Goal: Information Seeking & Learning: Learn about a topic

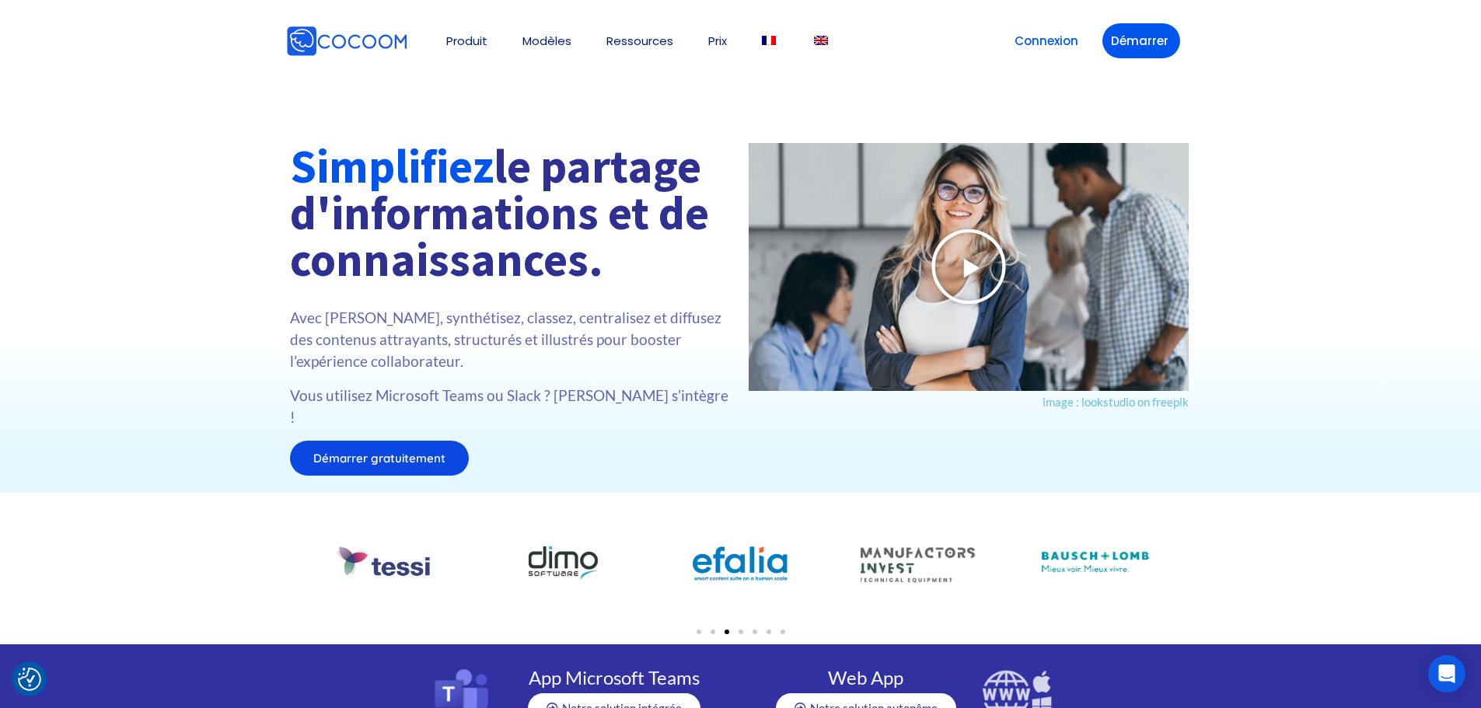
click at [986, 275] on icon at bounding box center [969, 267] width 78 height 78
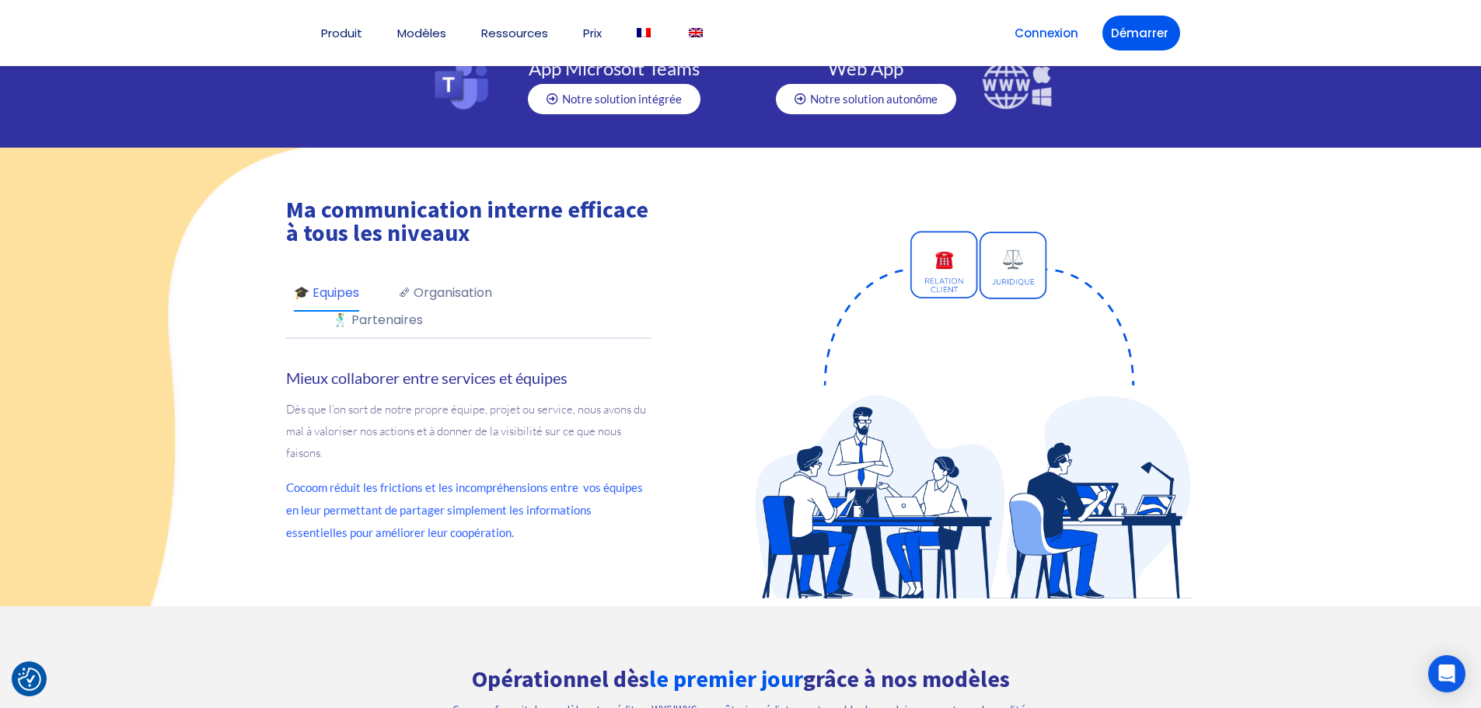
scroll to position [622, 0]
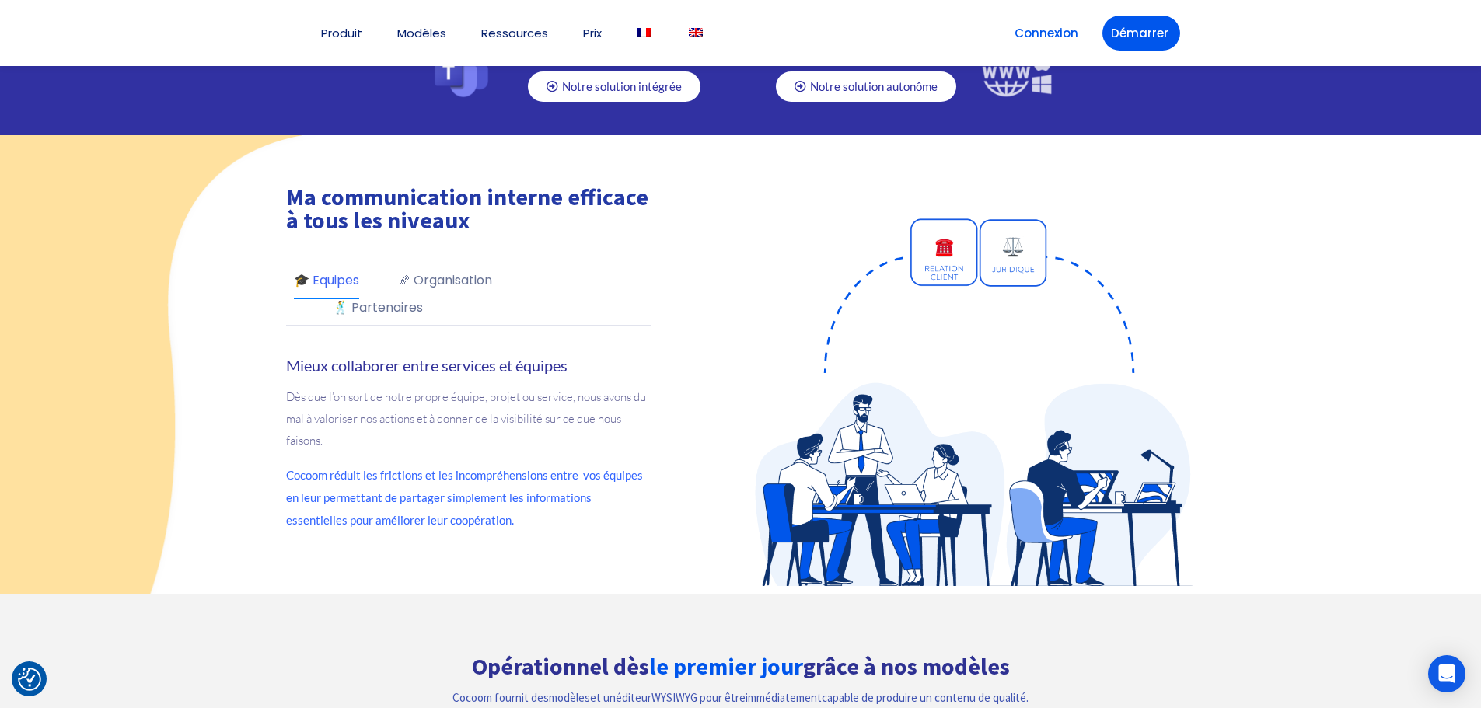
click at [477, 271] on link "🗞 Organisation" at bounding box center [445, 284] width 94 height 27
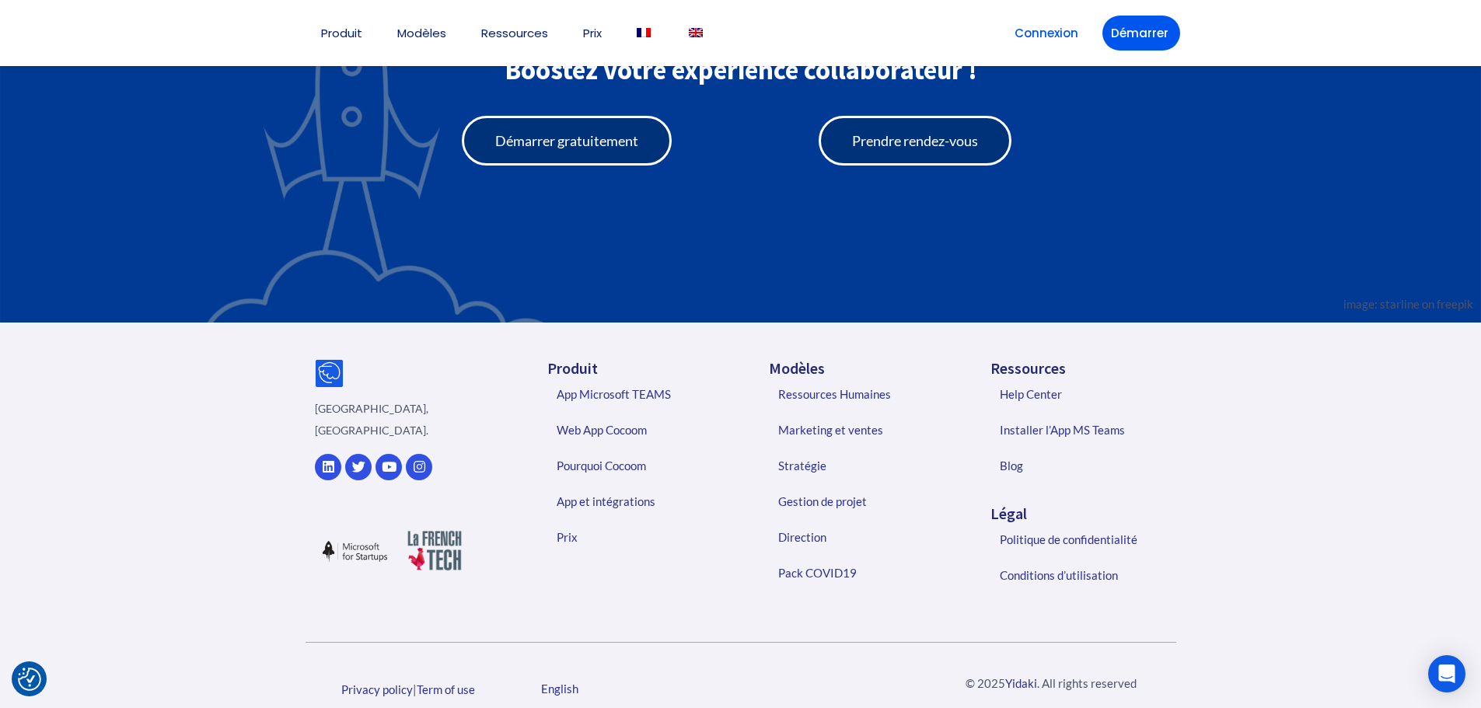
scroll to position [3579, 0]
click at [580, 447] on link "Pourquoi Cocoom" at bounding box center [641, 465] width 200 height 36
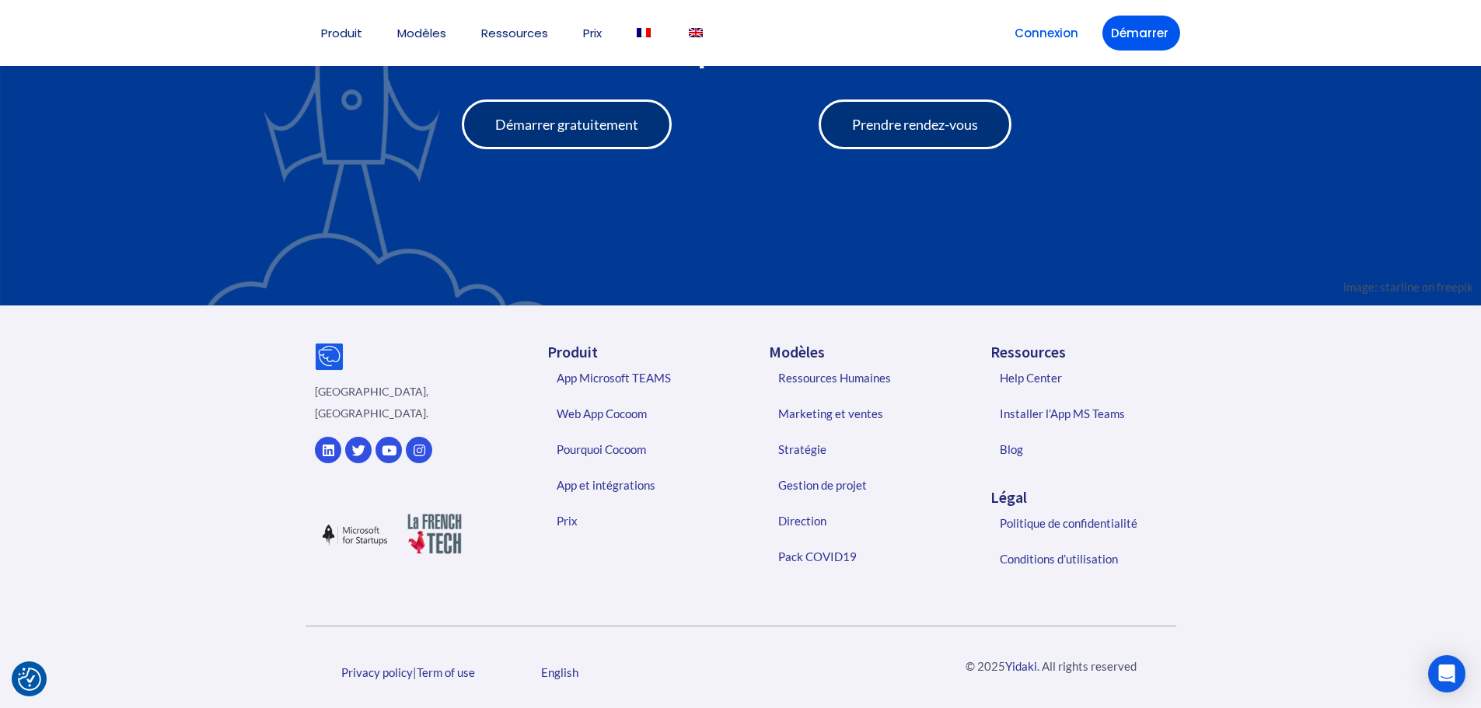
scroll to position [2491, 0]
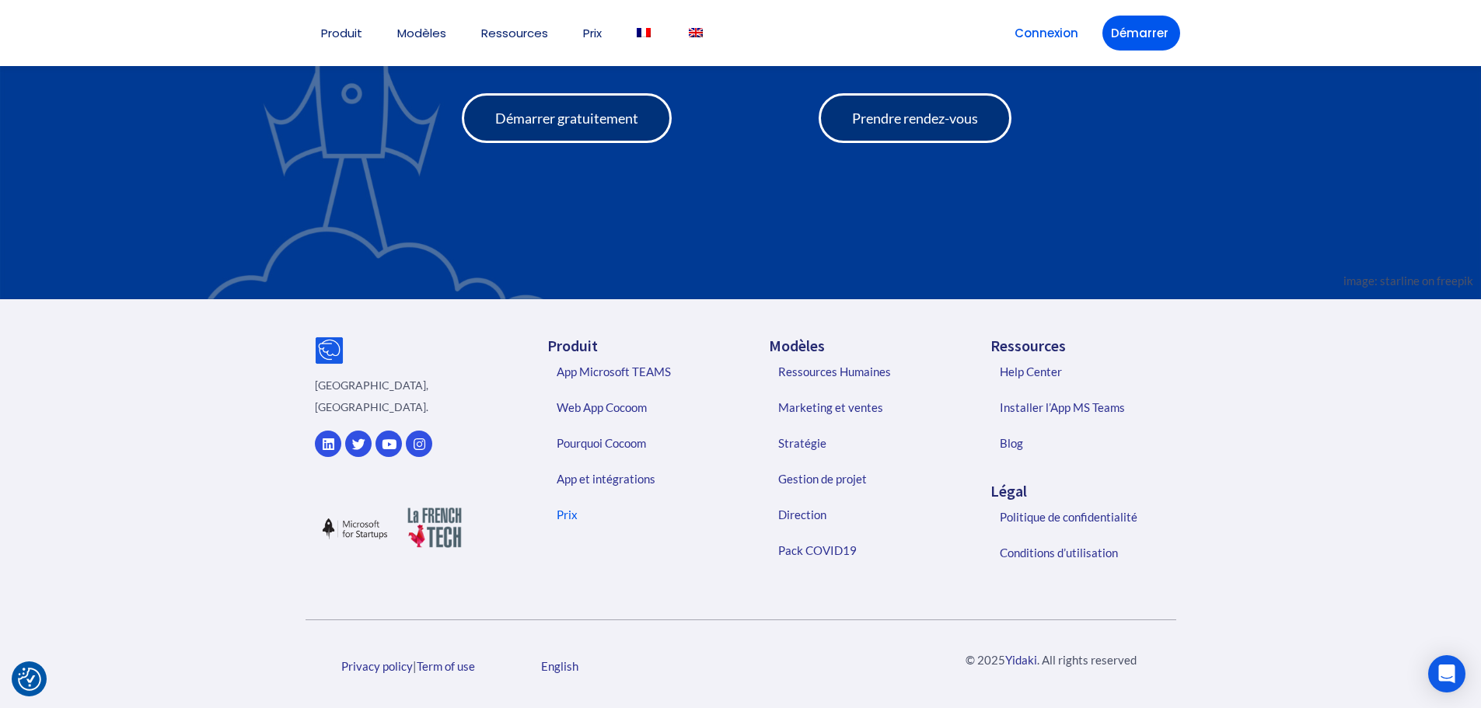
click at [560, 517] on link "Prix" at bounding box center [641, 515] width 200 height 36
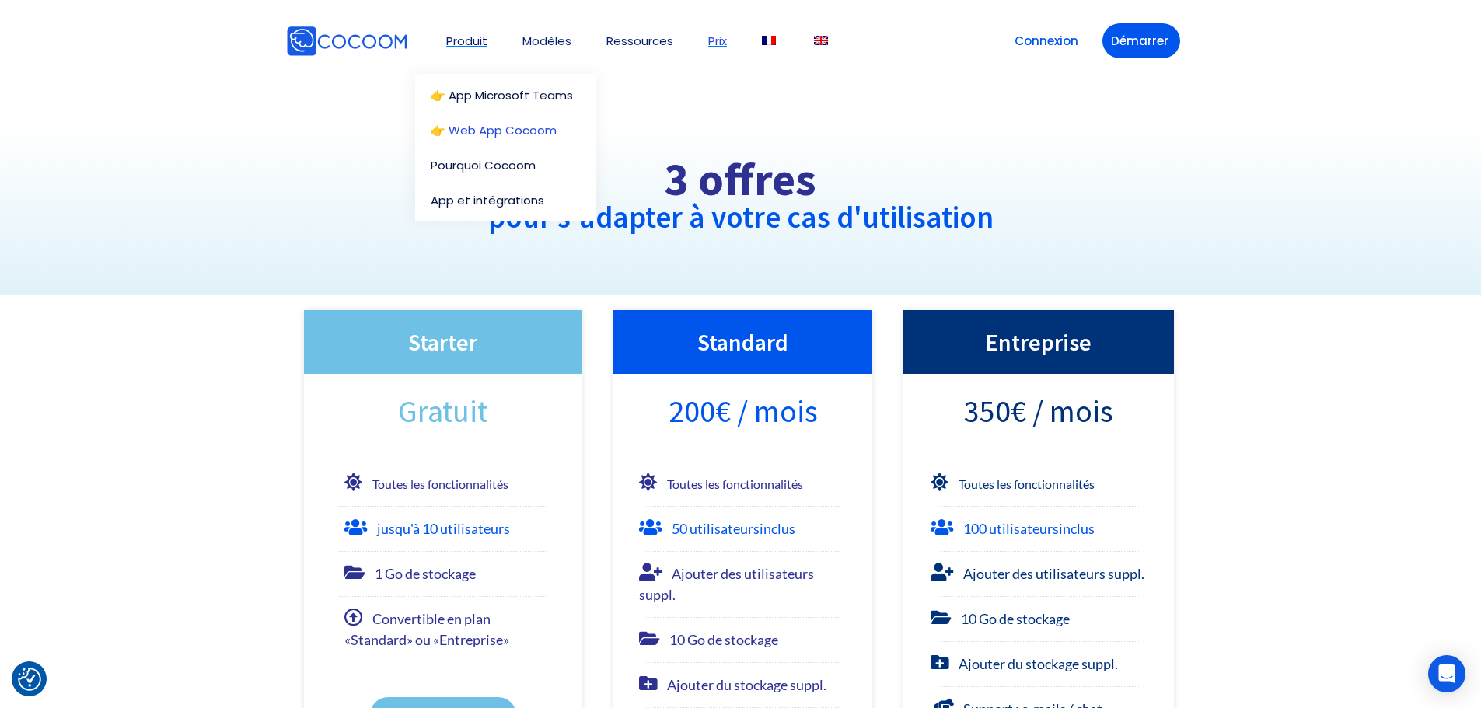
click at [490, 136] on link "👉 Web App Cocoom" at bounding box center [506, 130] width 150 height 12
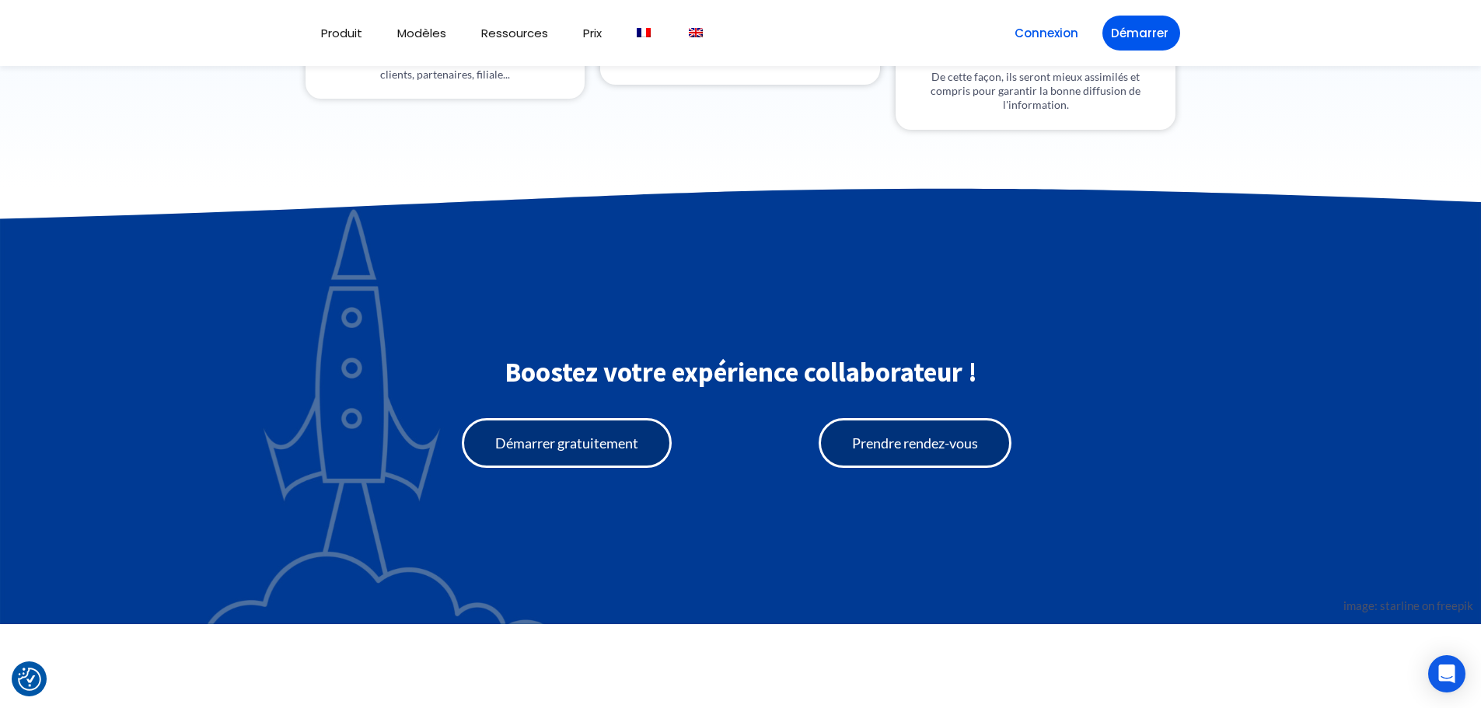
scroll to position [6065, 0]
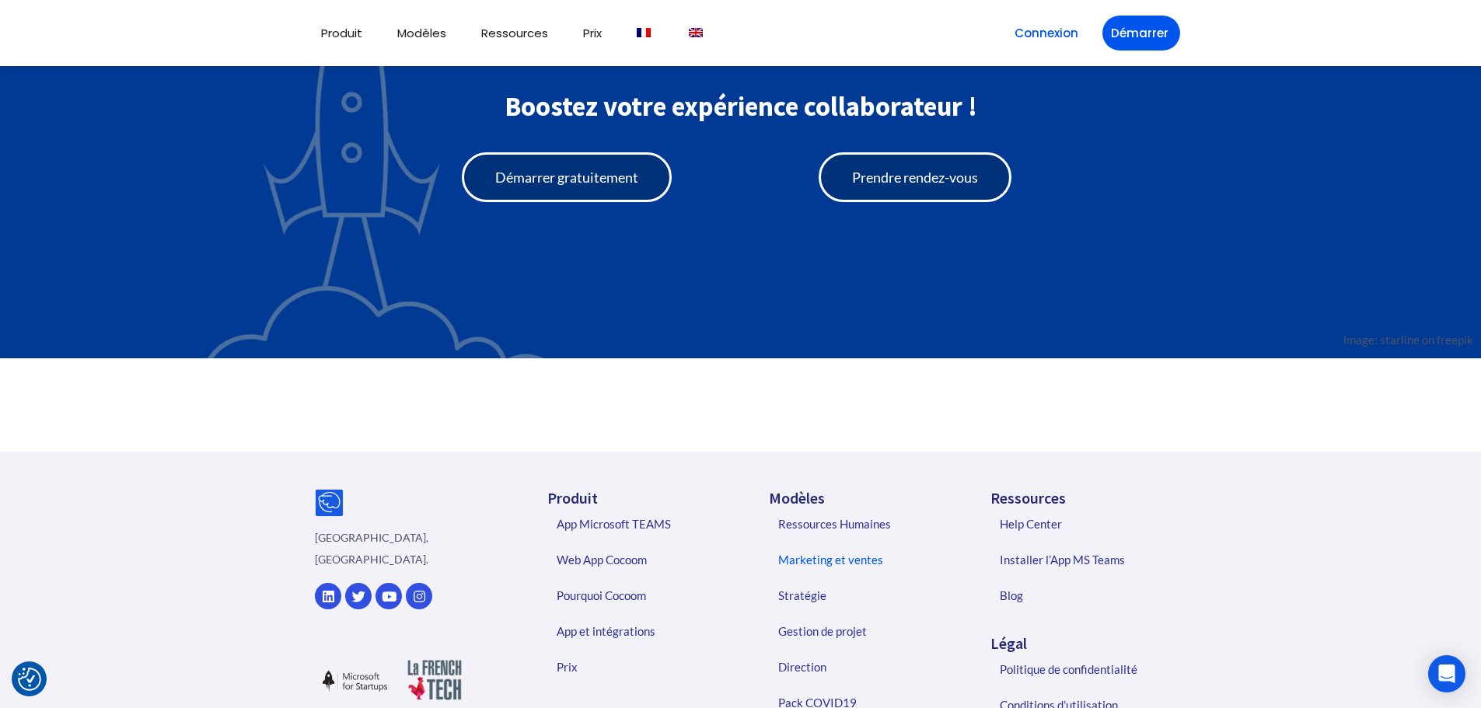
click at [799, 542] on link "Marketing et ventes" at bounding box center [863, 560] width 200 height 36
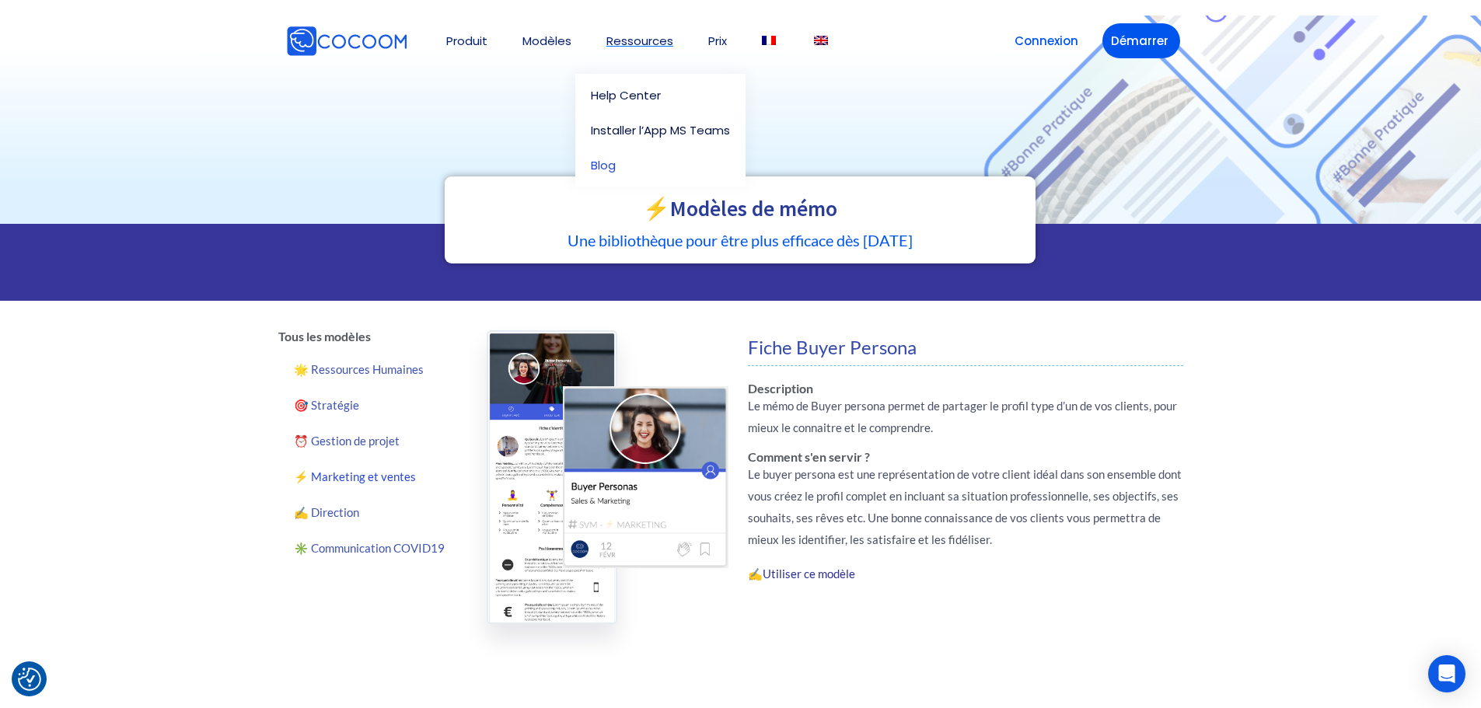
click at [645, 170] on link "Blog" at bounding box center [664, 165] width 147 height 12
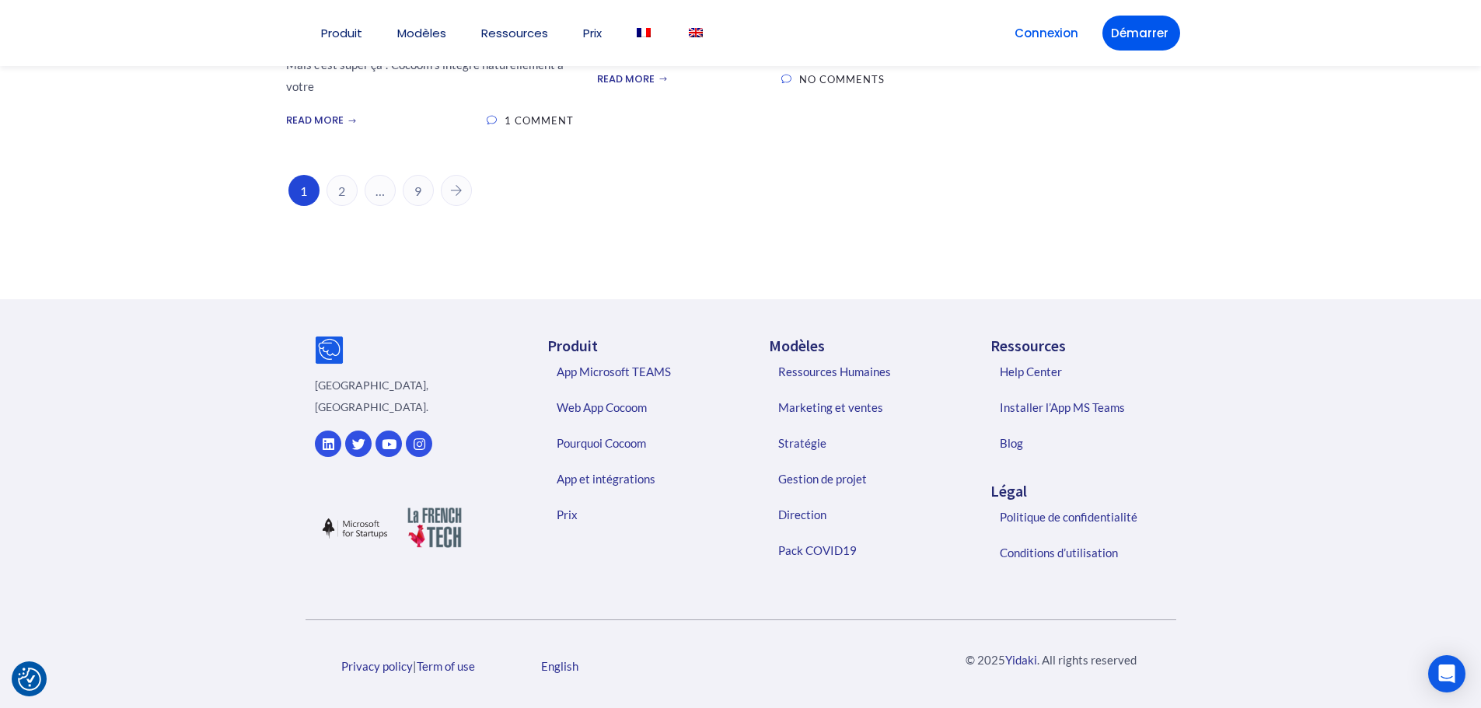
scroll to position [5376, 0]
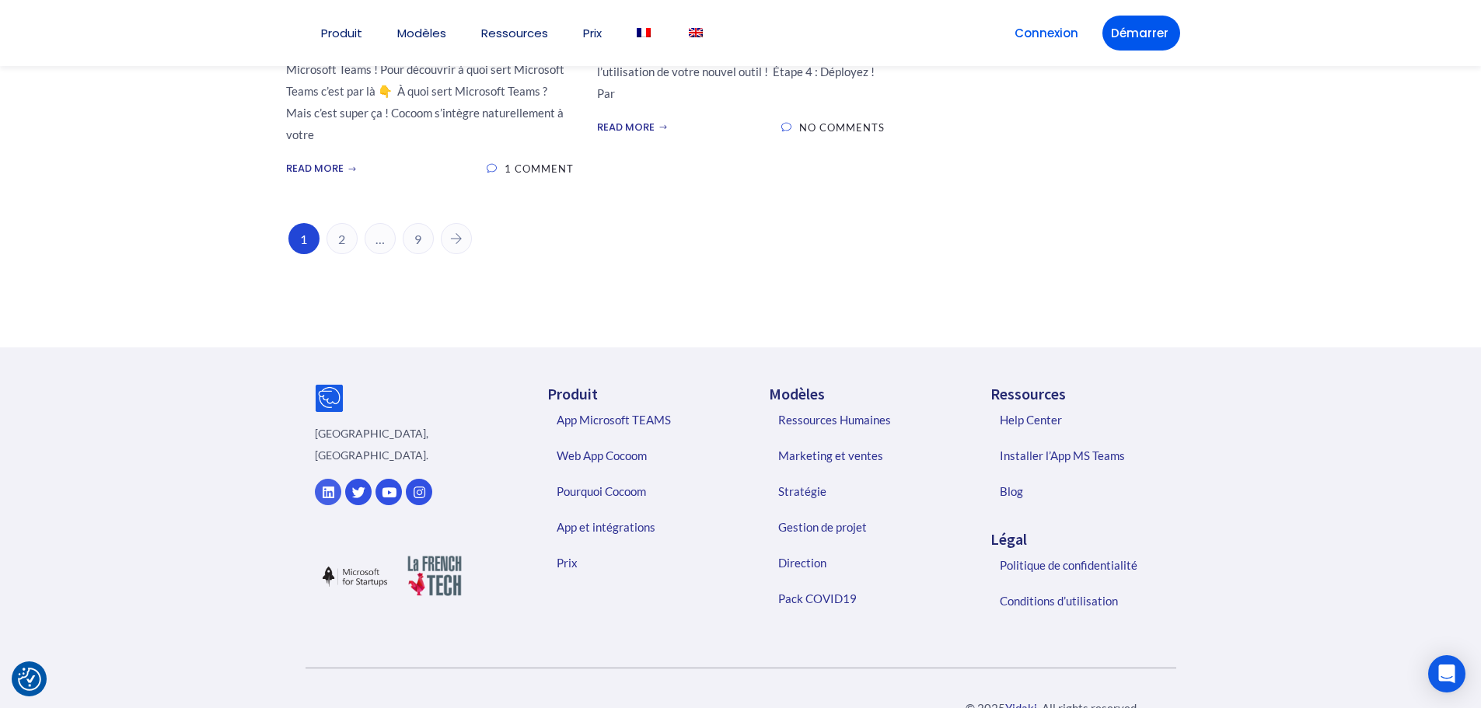
click at [322, 479] on link "Linkedin" at bounding box center [328, 492] width 26 height 26
